Goal: Download file/media

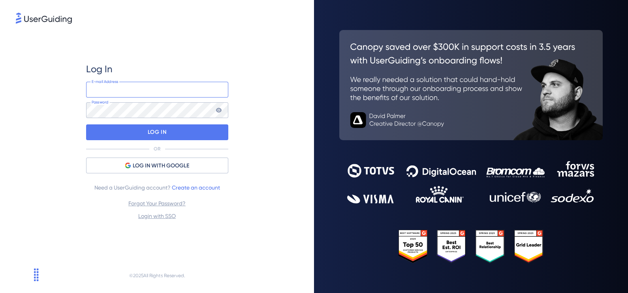
click at [201, 96] on input "email" at bounding box center [157, 90] width 142 height 16
type input "[PERSON_NAME][EMAIL_ADDRESS][DOMAIN_NAME]"
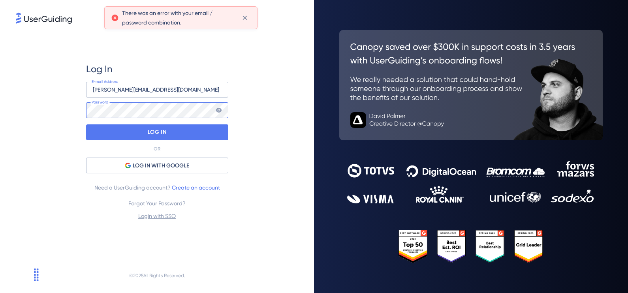
click at [43, 107] on div "Log In [PERSON_NAME][EMAIL_ADDRESS][DOMAIN_NAME] E-mail Address Password LOG IN…" at bounding box center [157, 141] width 282 height 233
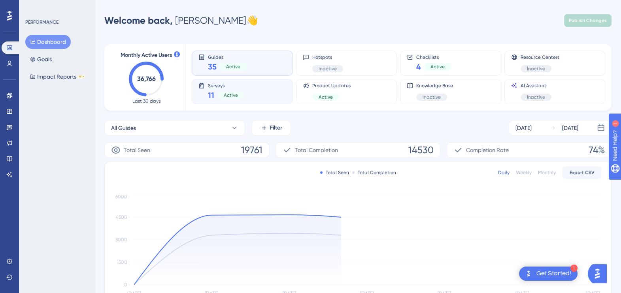
click at [219, 90] on div "11 Active" at bounding box center [226, 95] width 36 height 11
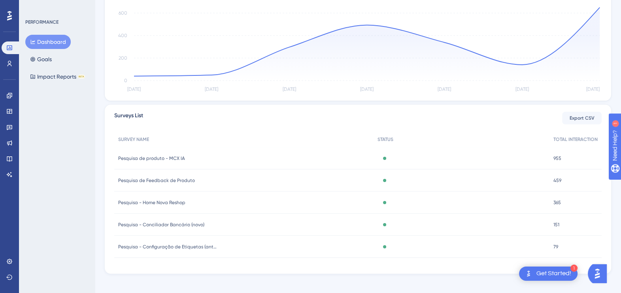
scroll to position [210, 0]
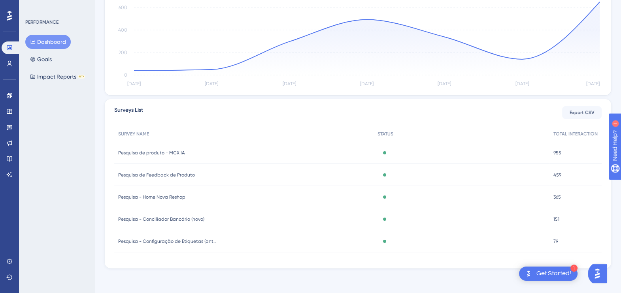
drag, startPoint x: 151, startPoint y: 173, endPoint x: 64, endPoint y: 209, distance: 93.7
click at [64, 209] on div "PERFORMANCE Dashboard Goals Impact Reports BETA" at bounding box center [57, 146] width 76 height 293
click at [159, 172] on span "Pesquisa de Feedback de Produto" at bounding box center [156, 175] width 77 height 6
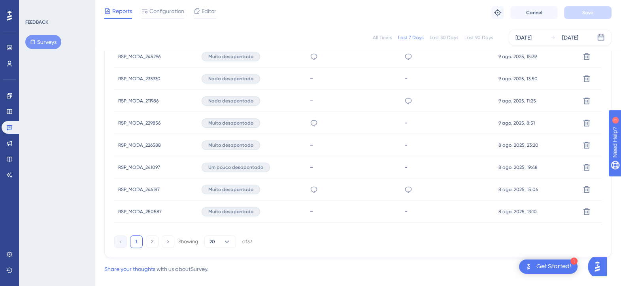
scroll to position [543, 0]
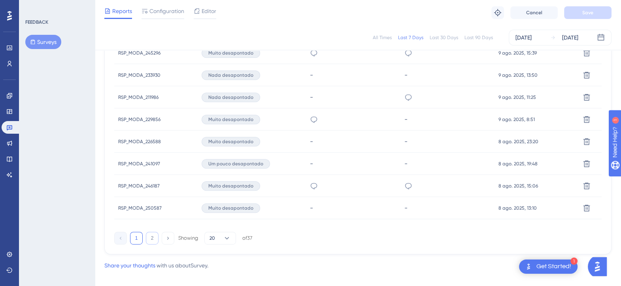
click at [151, 239] on button "2" at bounding box center [152, 238] width 13 height 13
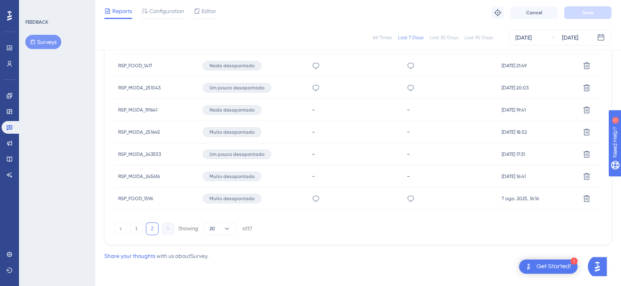
scroll to position [486, 0]
click at [153, 233] on button "2" at bounding box center [152, 228] width 13 height 13
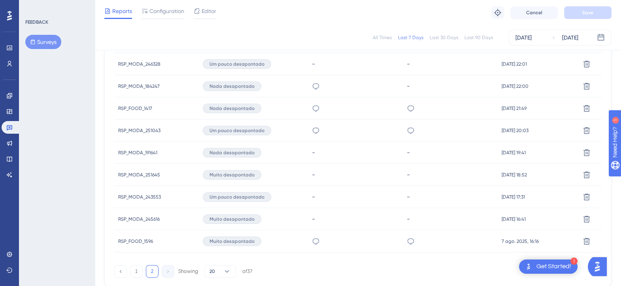
scroll to position [387, 0]
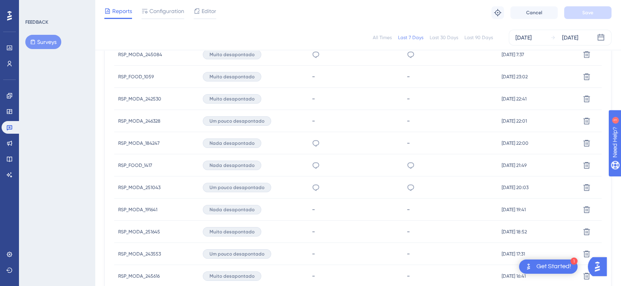
click at [470, 40] on div "Last 90 Days" at bounding box center [478, 37] width 28 height 6
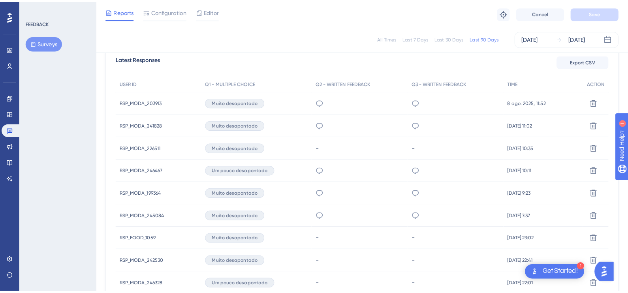
scroll to position [189, 0]
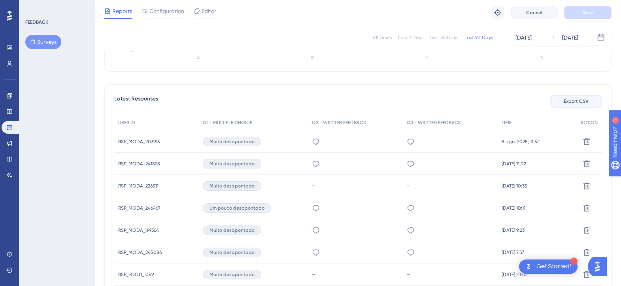
click at [570, 101] on span "Export CSV" at bounding box center [575, 101] width 25 height 6
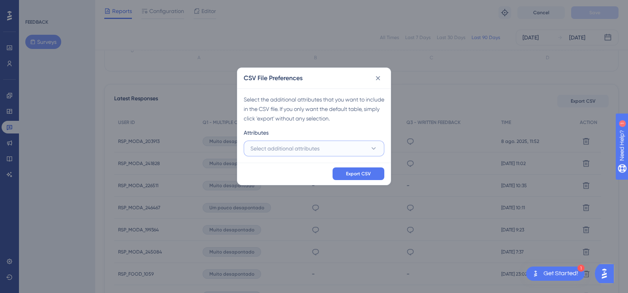
click at [362, 148] on button "Select additional attributes" at bounding box center [314, 149] width 141 height 16
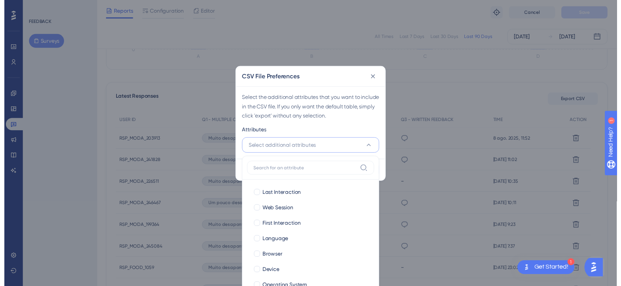
scroll to position [220, 0]
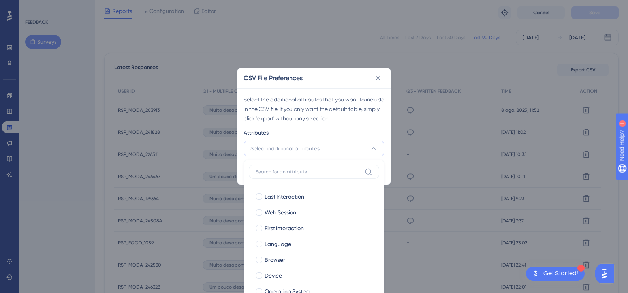
click at [362, 148] on button "Select additional attributes" at bounding box center [314, 149] width 141 height 16
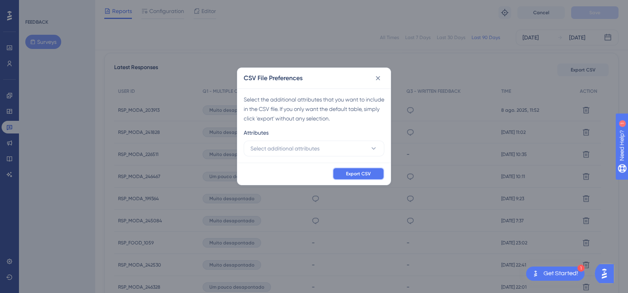
click at [361, 174] on span "Export CSV" at bounding box center [358, 174] width 25 height 6
